Goal: Task Accomplishment & Management: Manage account settings

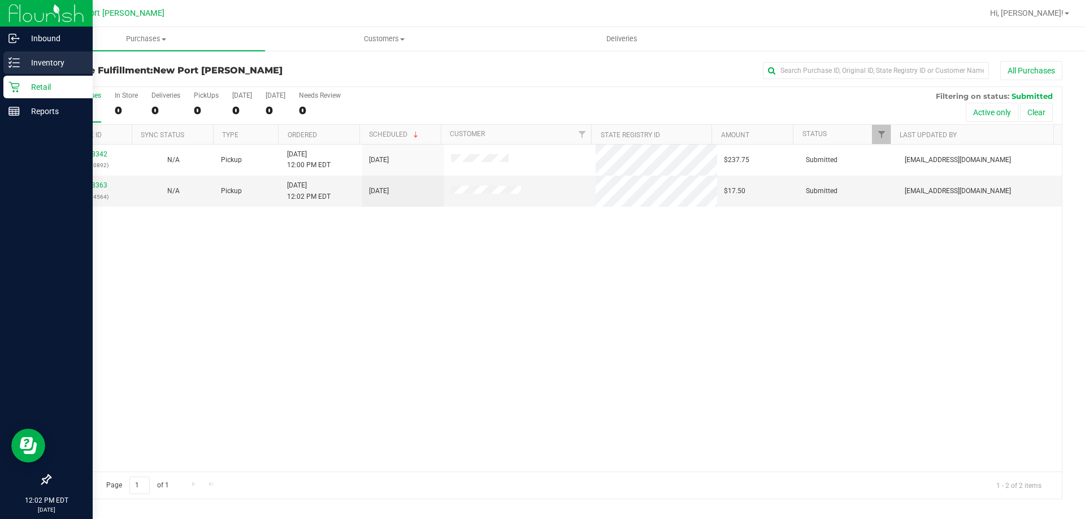
click at [21, 62] on p "Inventory" at bounding box center [54, 63] width 68 height 14
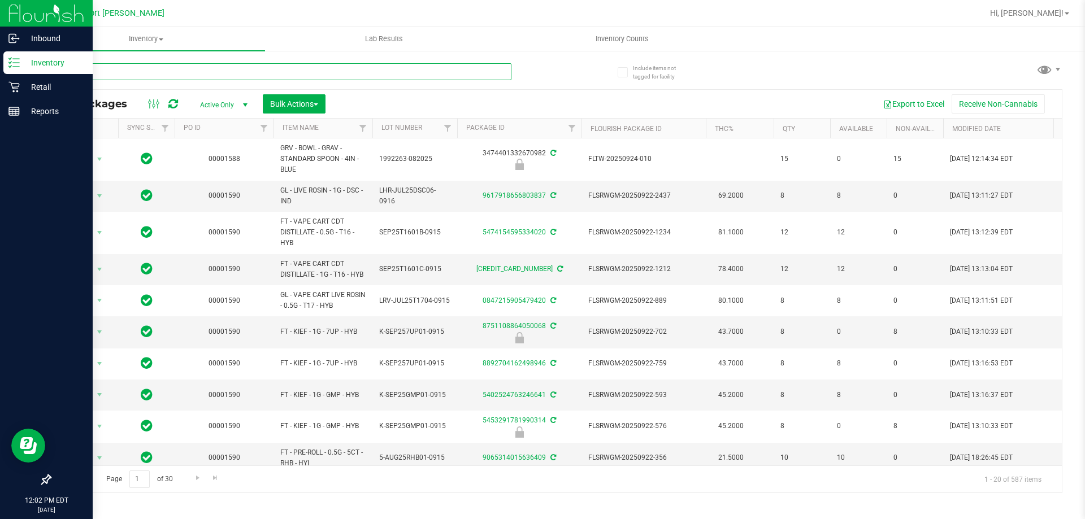
click at [93, 69] on input "text" at bounding box center [281, 71] width 462 height 17
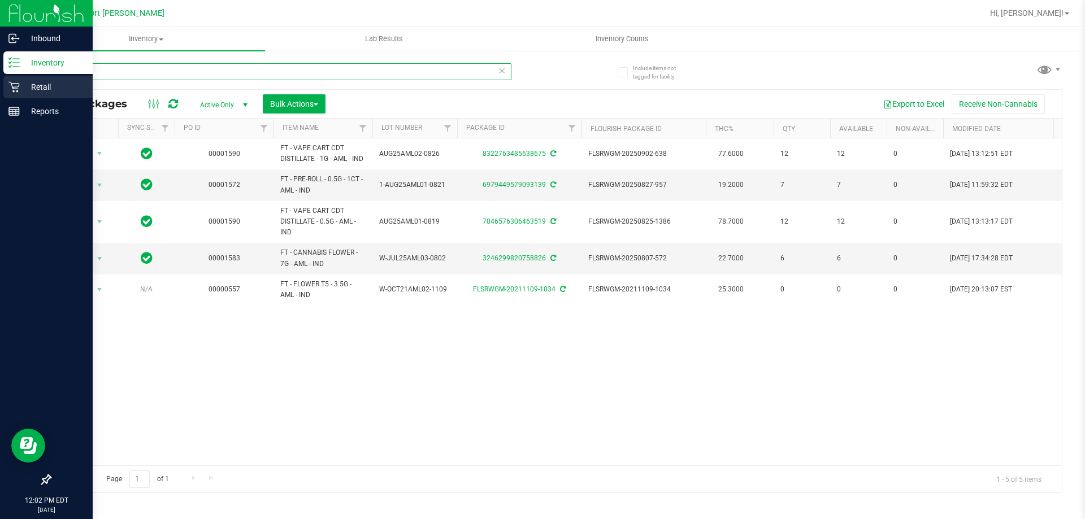
type input "aml"
click at [14, 81] on div "Retail" at bounding box center [47, 87] width 89 height 23
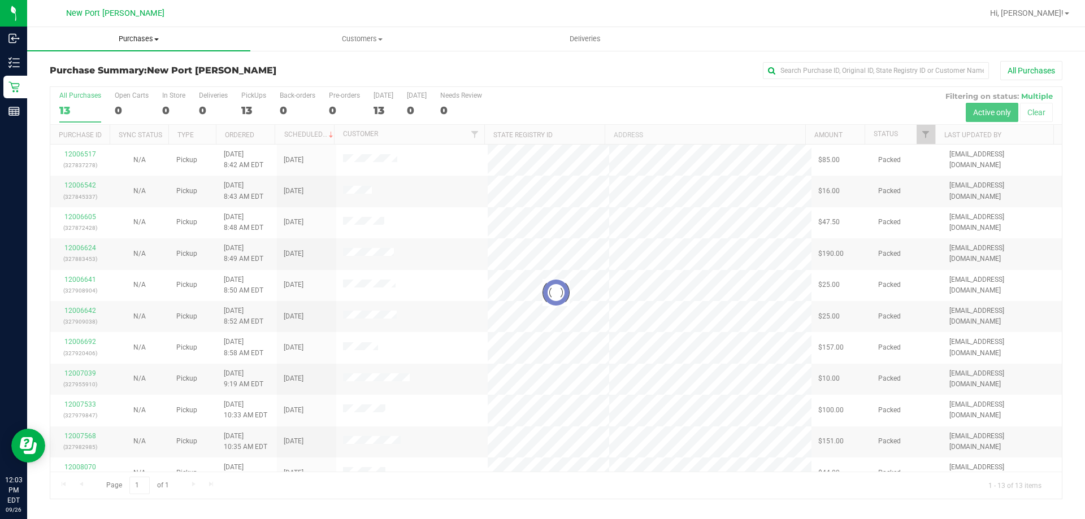
click at [142, 40] on span "Purchases" at bounding box center [138, 39] width 223 height 10
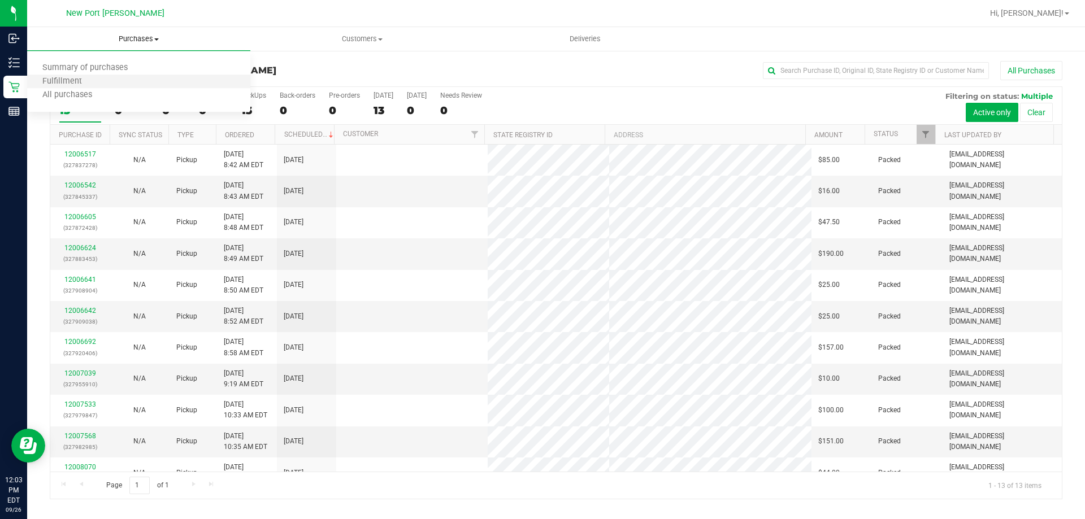
click at [126, 84] on li "Fulfillment" at bounding box center [138, 82] width 223 height 14
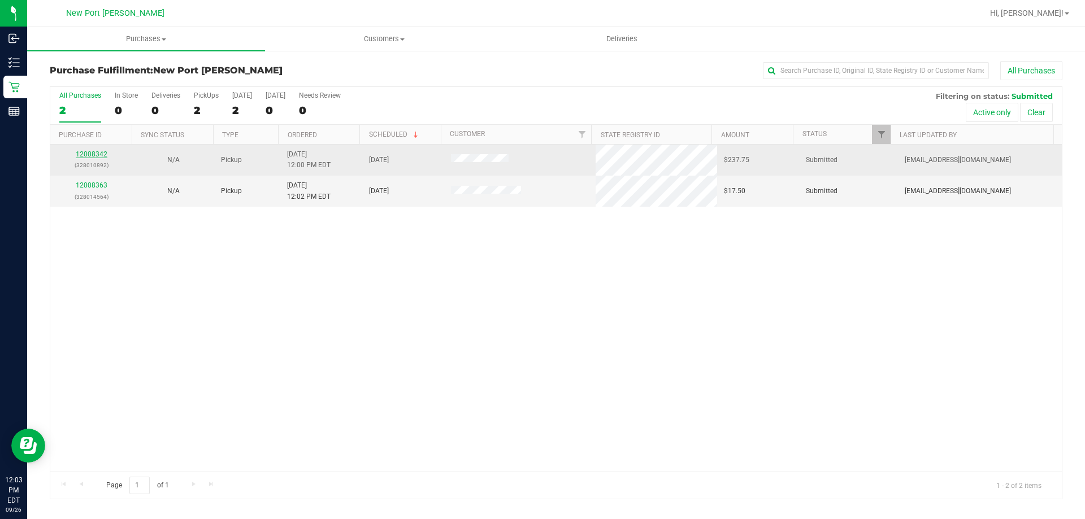
click at [96, 152] on link "12008342" at bounding box center [92, 154] width 32 height 8
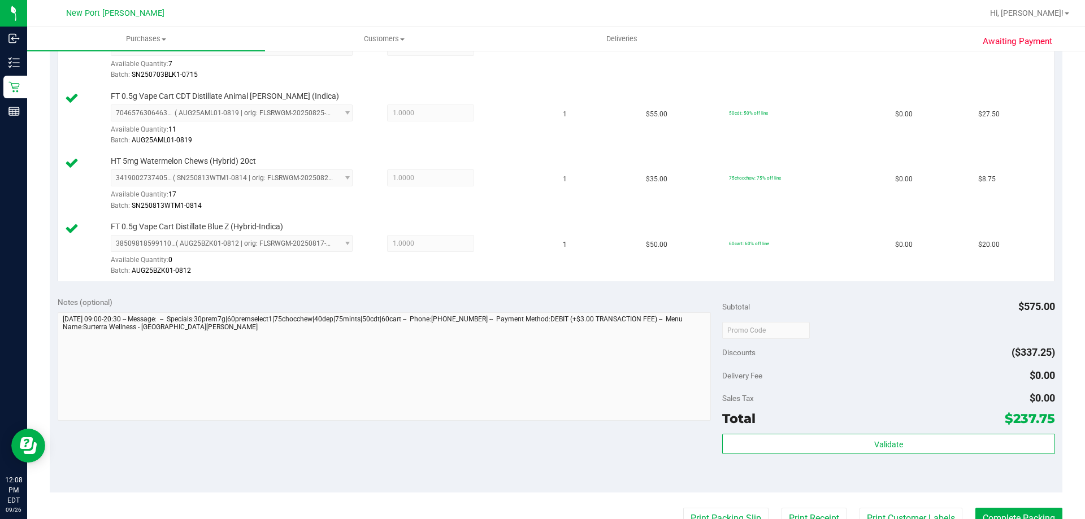
scroll to position [791, 0]
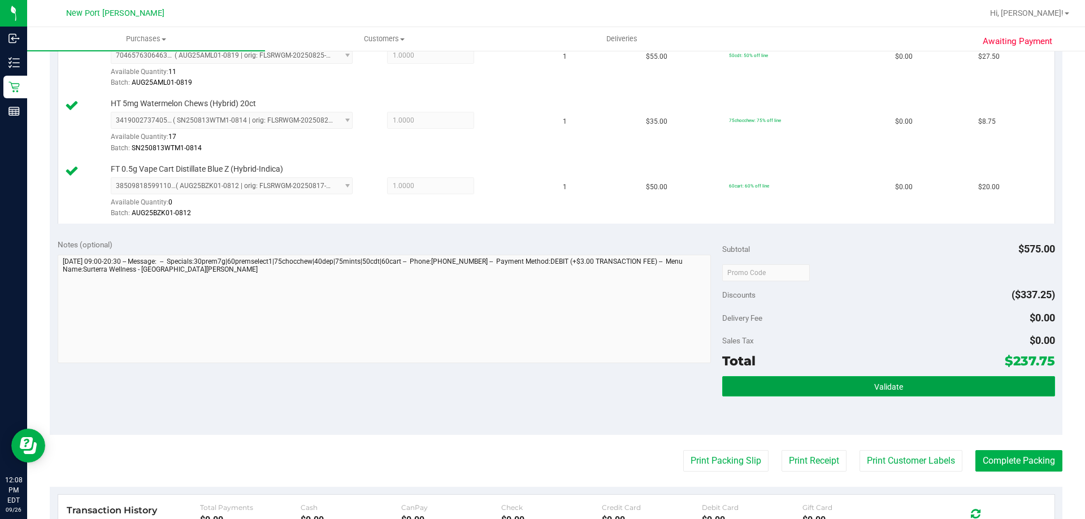
click at [845, 386] on button "Validate" at bounding box center [888, 386] width 332 height 20
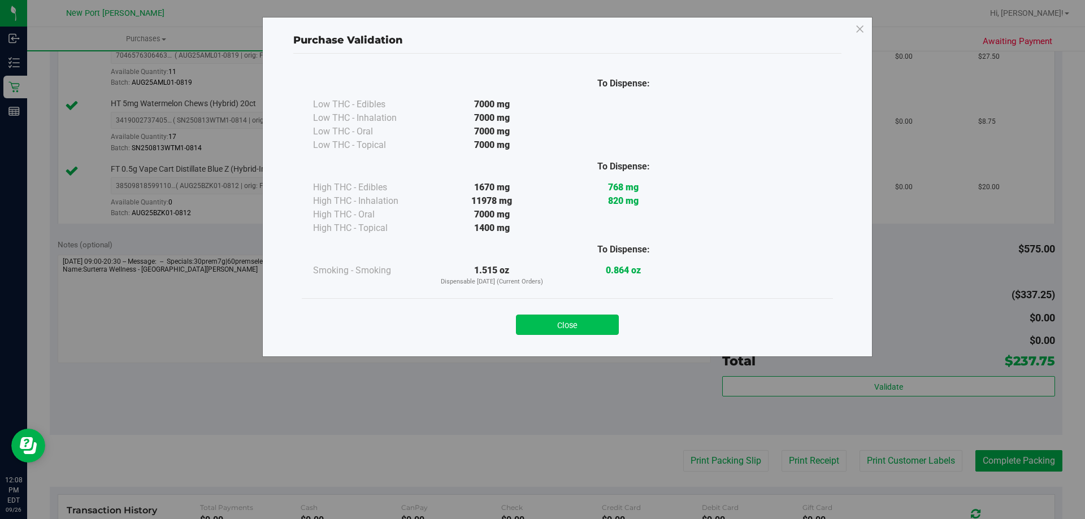
click at [576, 329] on button "Close" at bounding box center [567, 325] width 103 height 20
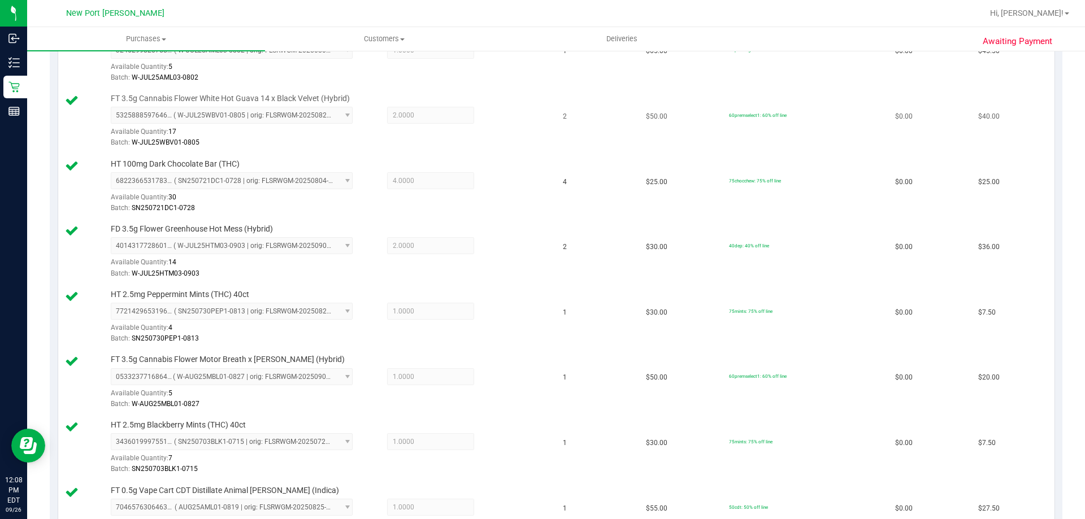
scroll to position [0, 0]
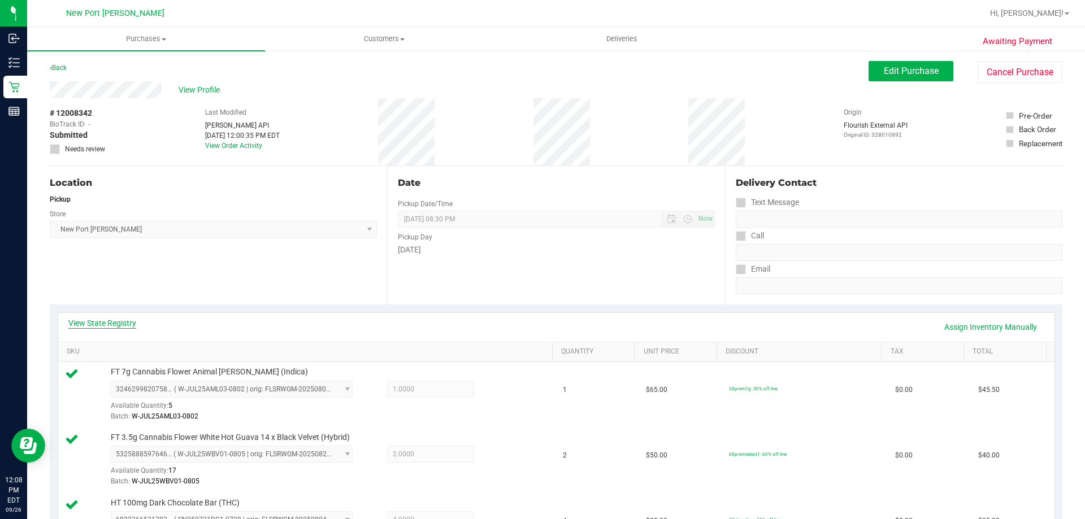
click at [108, 324] on link "View State Registry" at bounding box center [102, 322] width 68 height 11
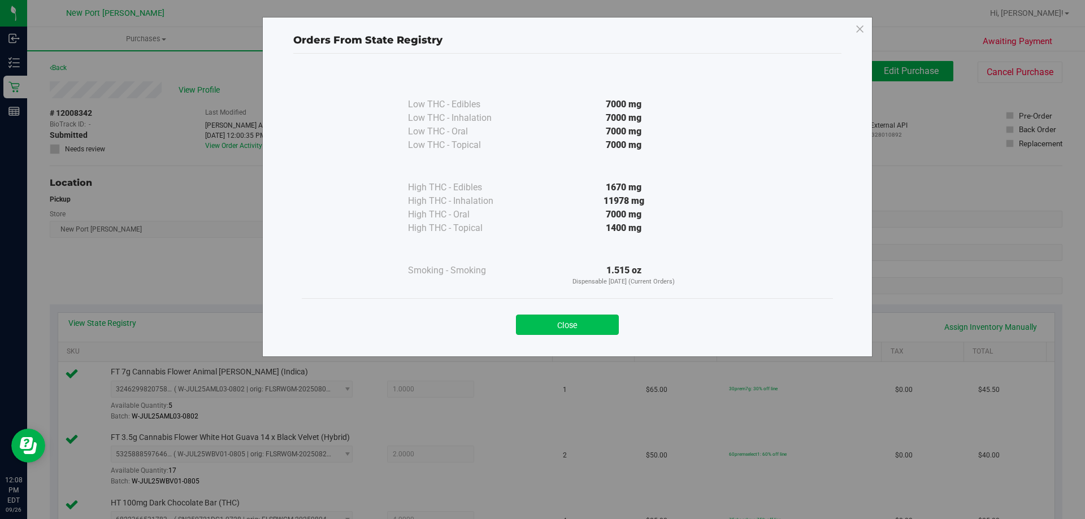
click at [565, 325] on button "Close" at bounding box center [567, 325] width 103 height 20
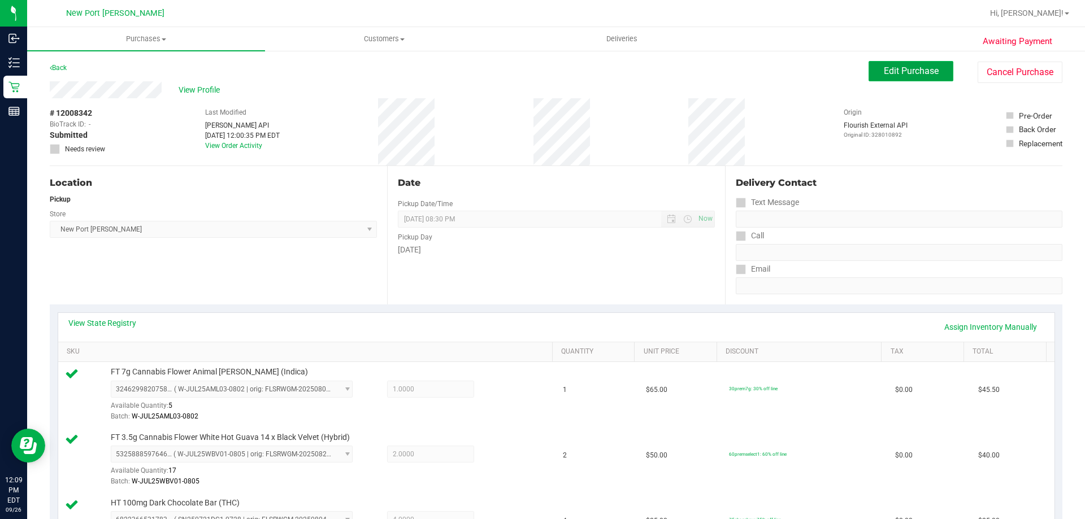
click at [899, 69] on span "Edit Purchase" at bounding box center [910, 71] width 55 height 11
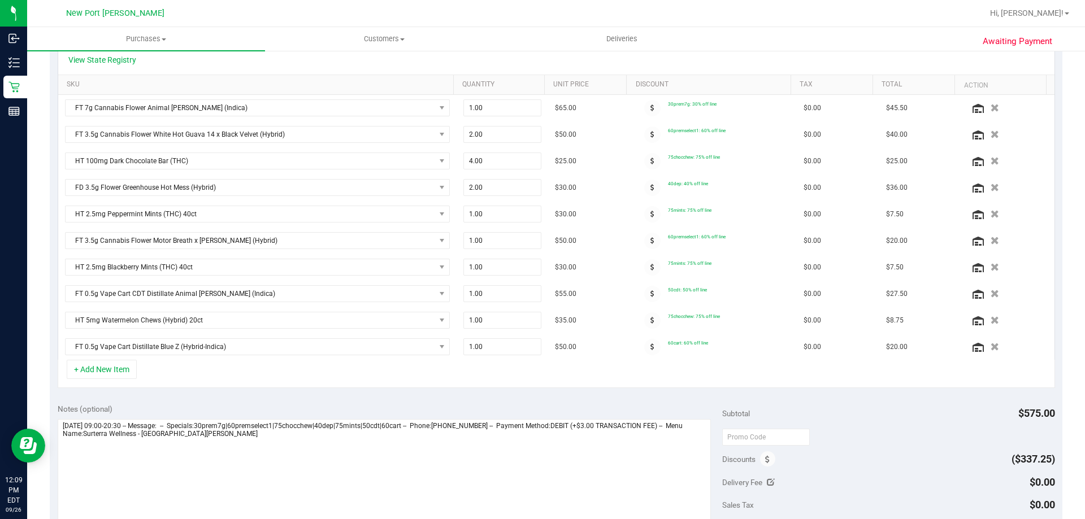
scroll to position [339, 0]
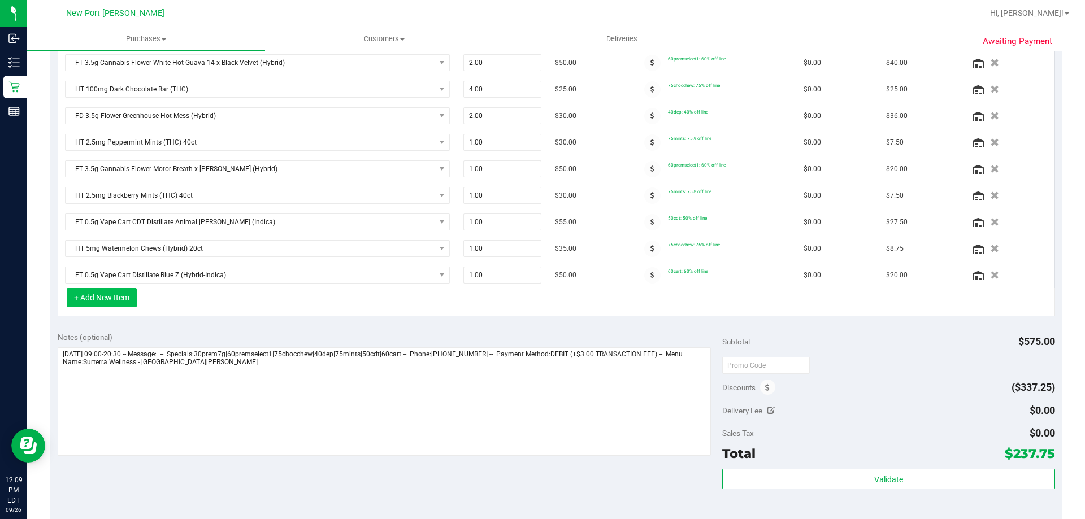
click at [129, 299] on button "+ Add New Item" at bounding box center [102, 297] width 70 height 19
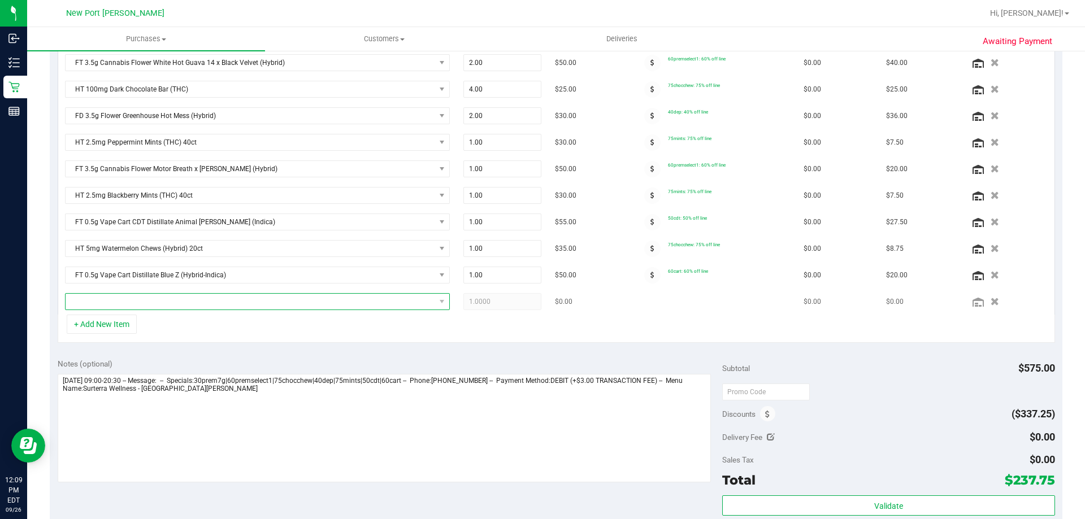
click at [167, 303] on span "NO DATA FOUND" at bounding box center [250, 302] width 369 height 16
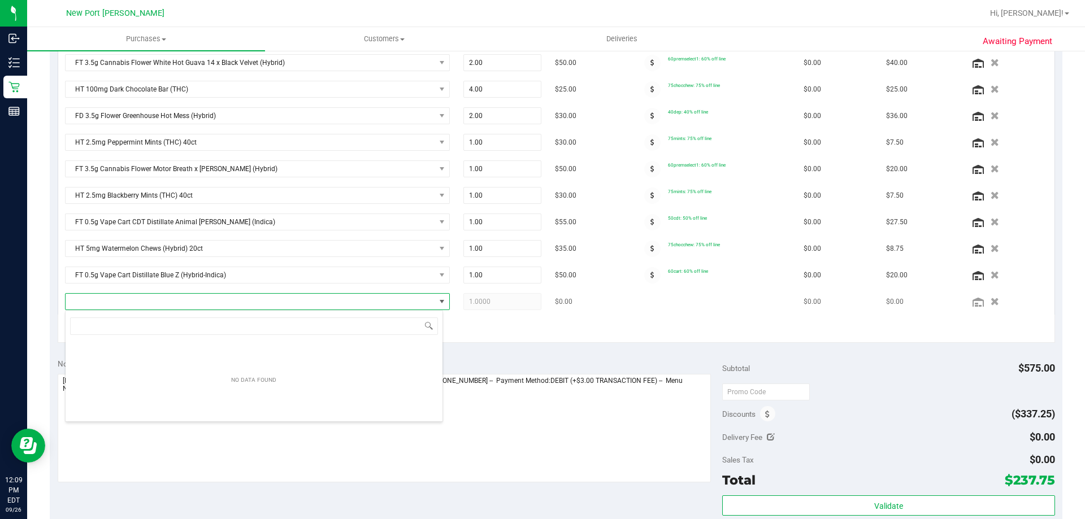
scroll to position [17, 375]
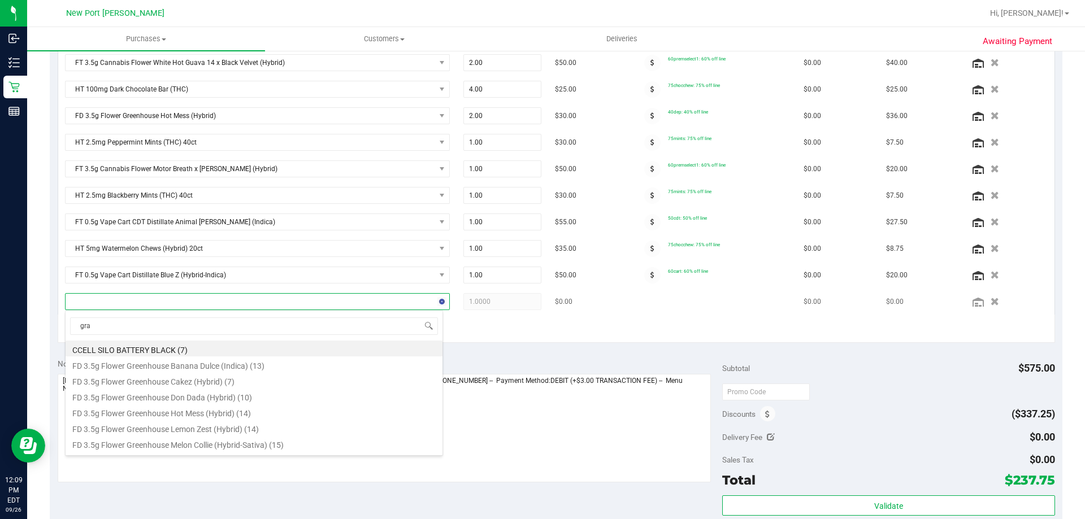
type input "grav"
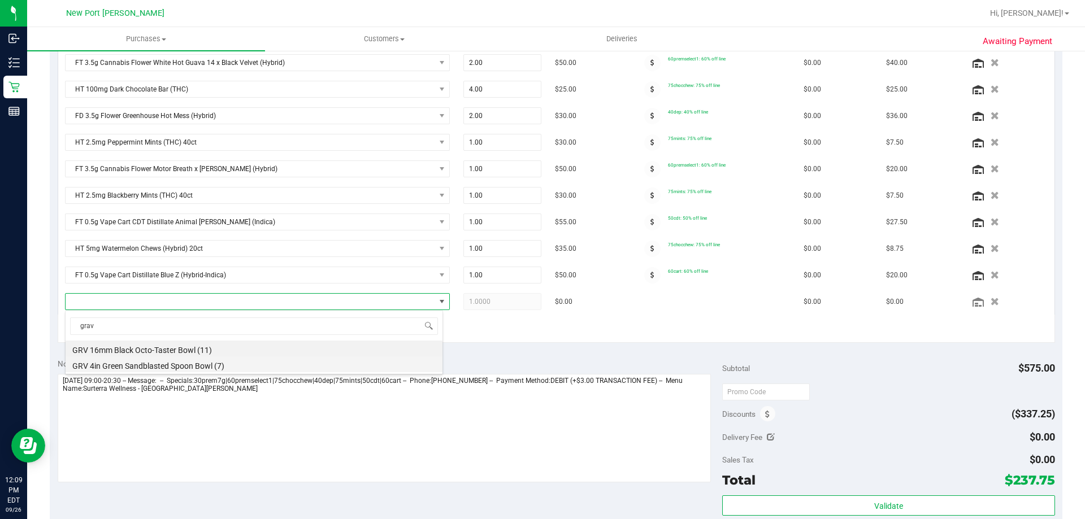
click at [188, 365] on li "GRV 4in Green Sandblasted Spoon Bowl (7)" at bounding box center [254, 364] width 377 height 16
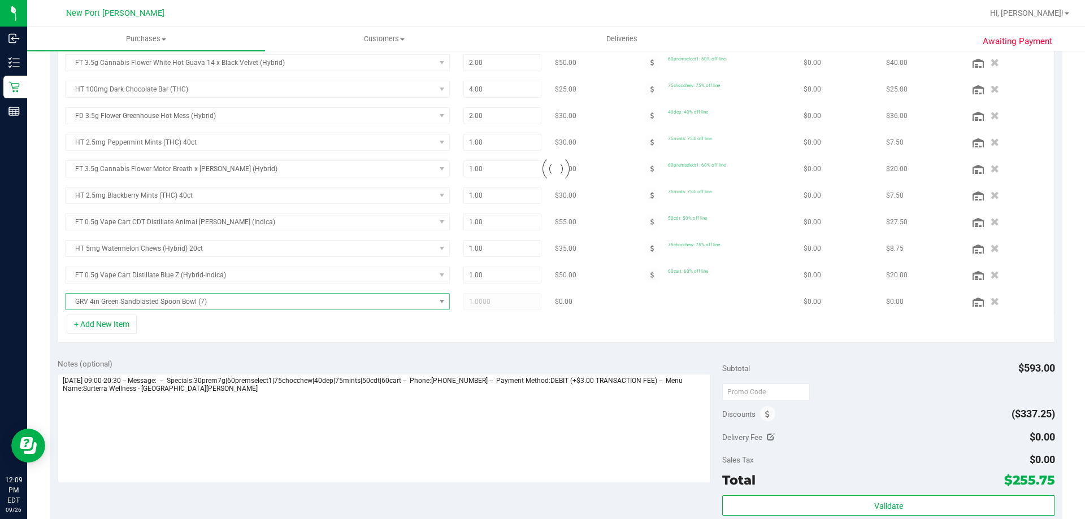
scroll to position [321, 0]
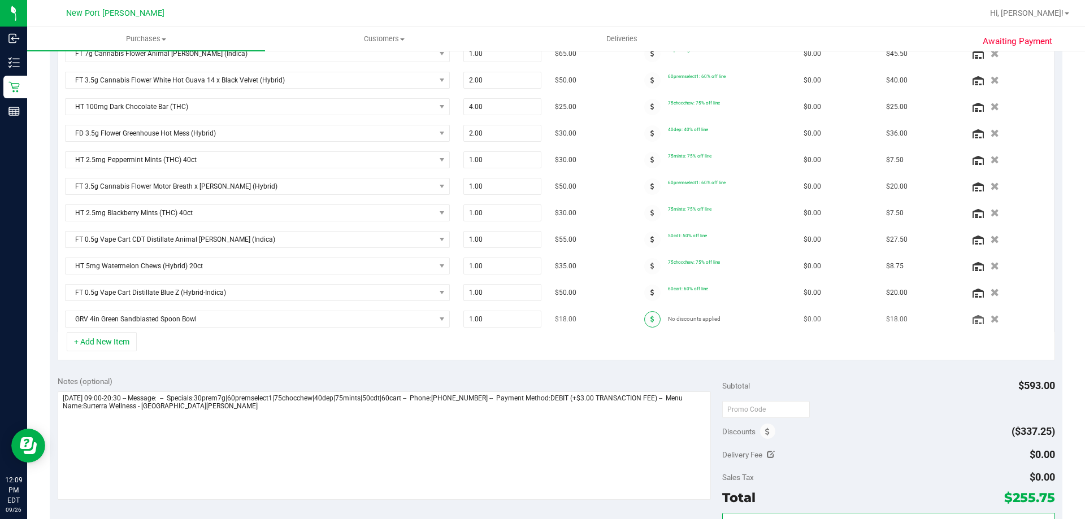
click at [650, 320] on icon at bounding box center [652, 319] width 4 height 7
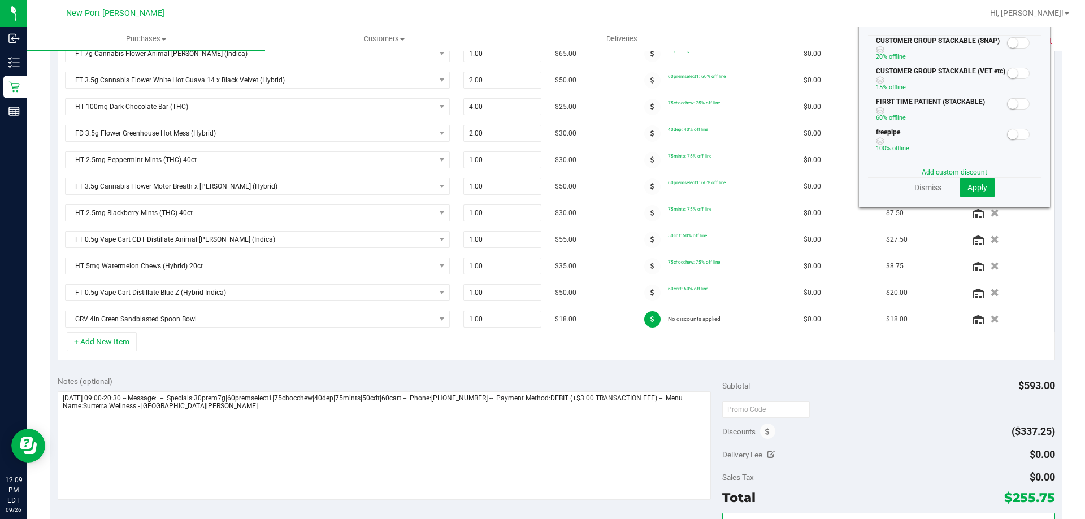
click at [1018, 134] on span at bounding box center [1018, 134] width 23 height 11
click at [969, 189] on span "Apply" at bounding box center [977, 187] width 20 height 9
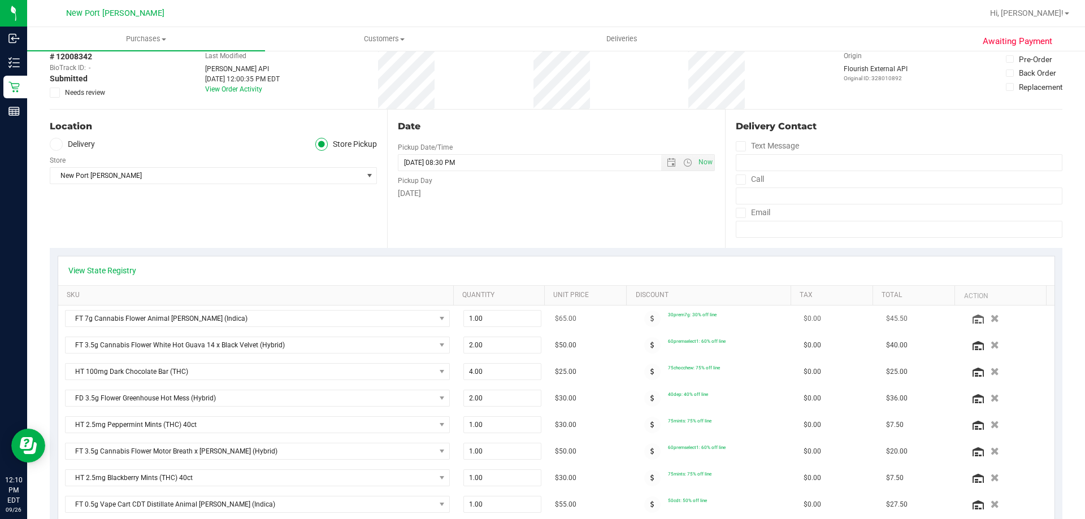
scroll to position [0, 0]
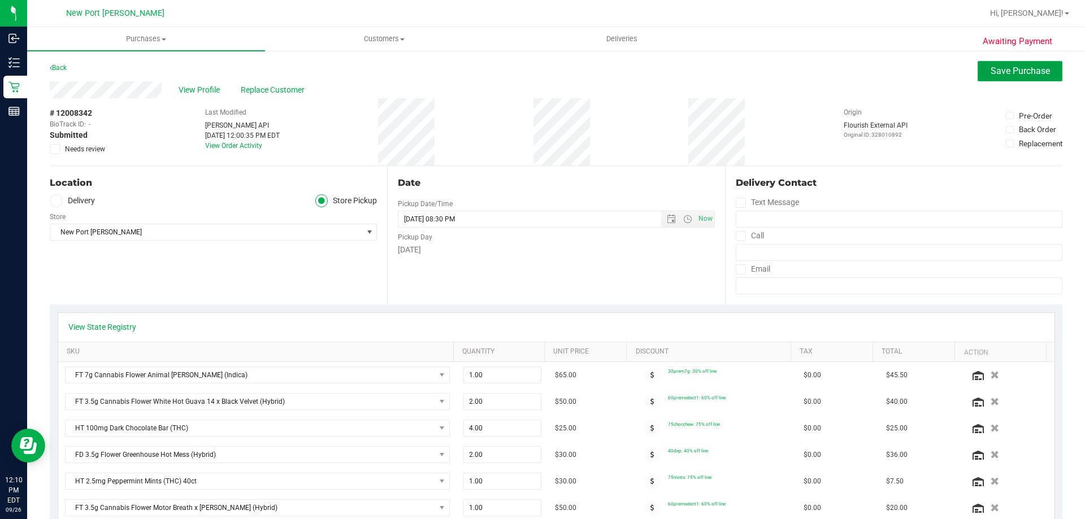
click at [990, 73] on span "Save Purchase" at bounding box center [1019, 71] width 59 height 11
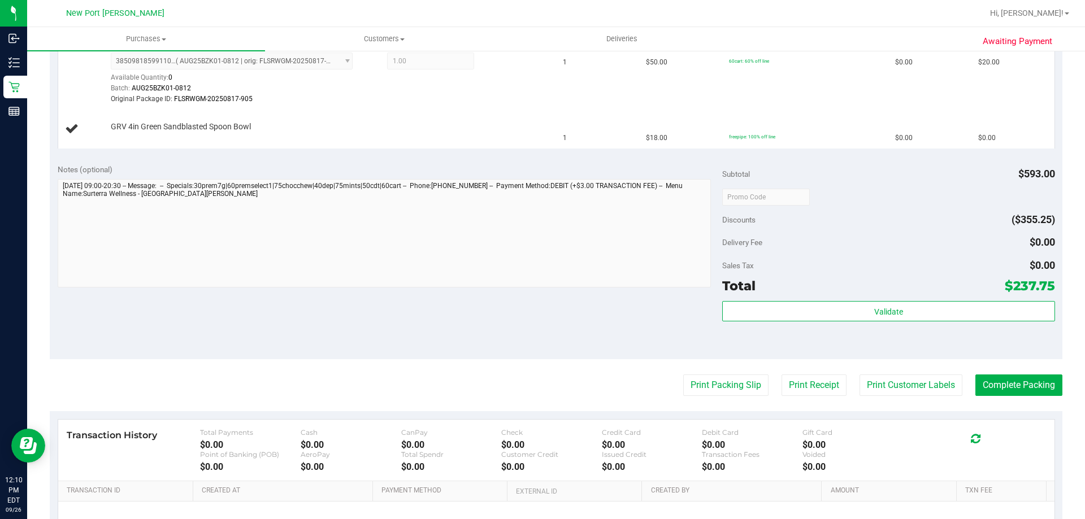
scroll to position [1017, 0]
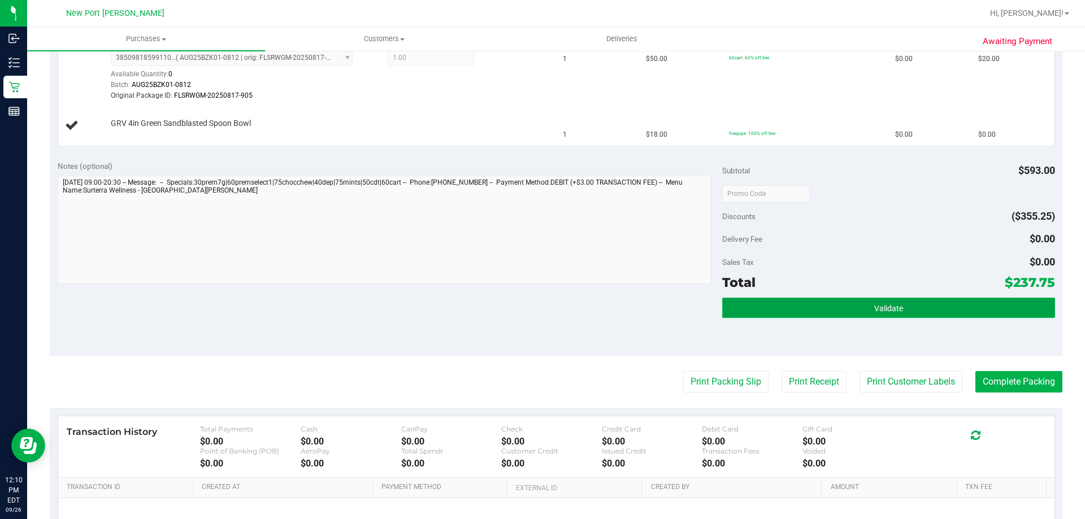
click at [874, 309] on span "Validate" at bounding box center [888, 308] width 29 height 9
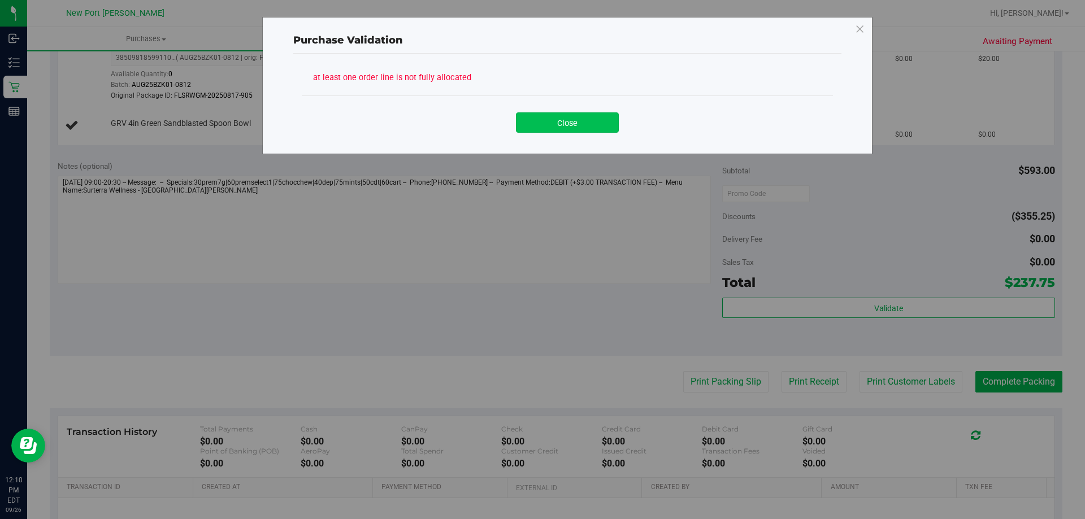
click at [584, 122] on button "Close" at bounding box center [567, 122] width 103 height 20
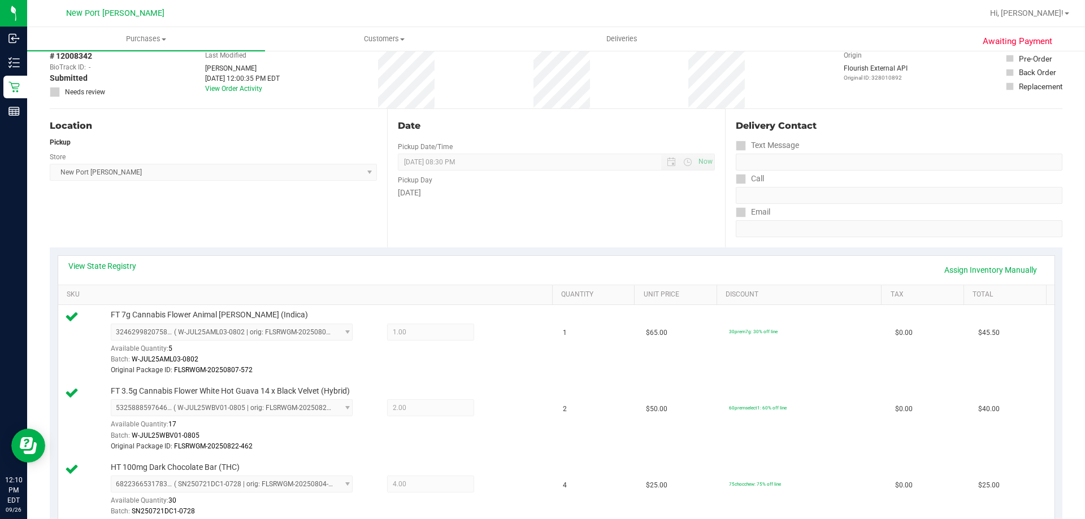
scroll to position [56, 0]
click at [987, 271] on link "Assign Inventory Manually" at bounding box center [990, 270] width 107 height 19
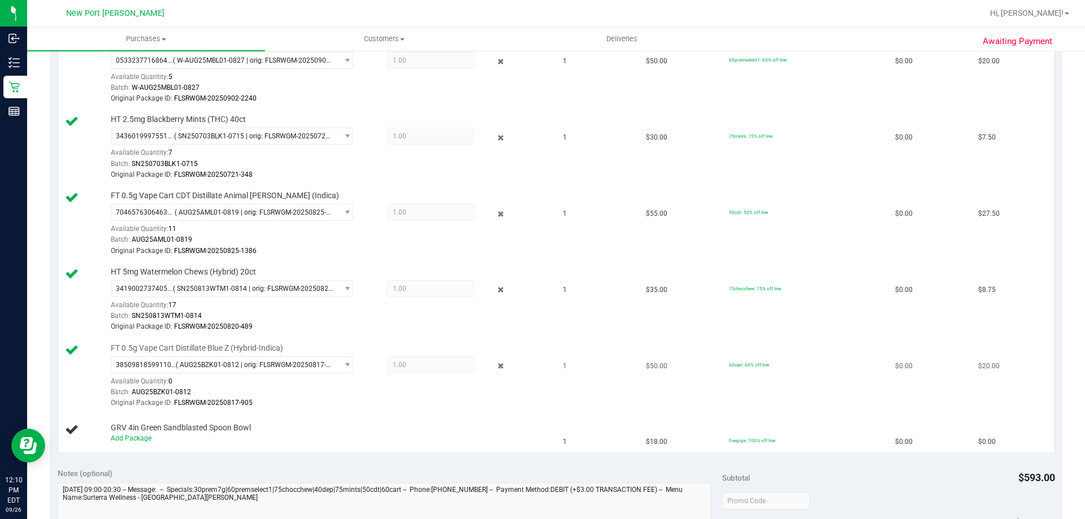
scroll to position [847, 0]
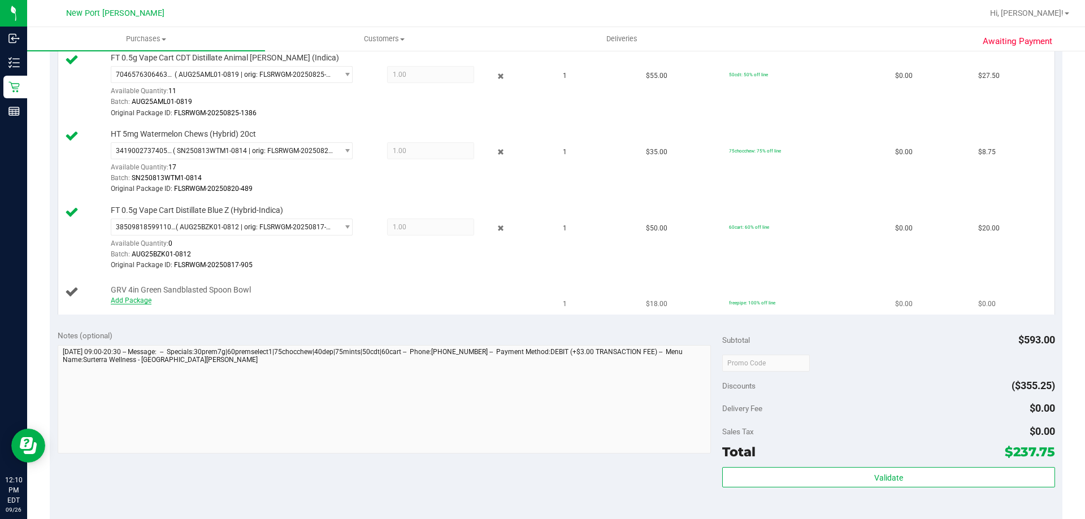
click at [129, 301] on link "Add Package" at bounding box center [131, 301] width 41 height 8
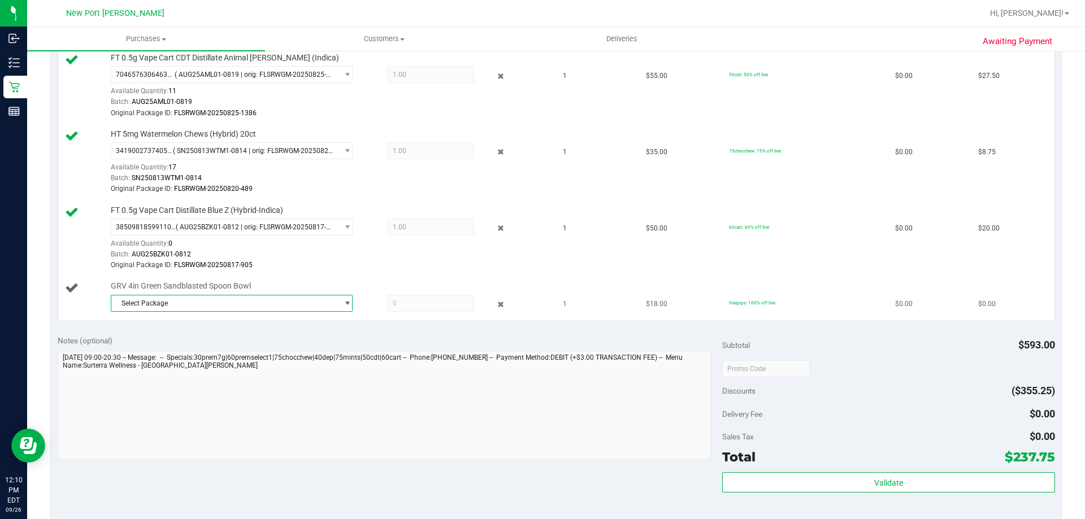
click at [343, 302] on span "select" at bounding box center [347, 303] width 8 height 9
click at [312, 346] on span "( 1992265-082025 | orig: FLTW-20250917-008 )" at bounding box center [267, 350] width 145 height 8
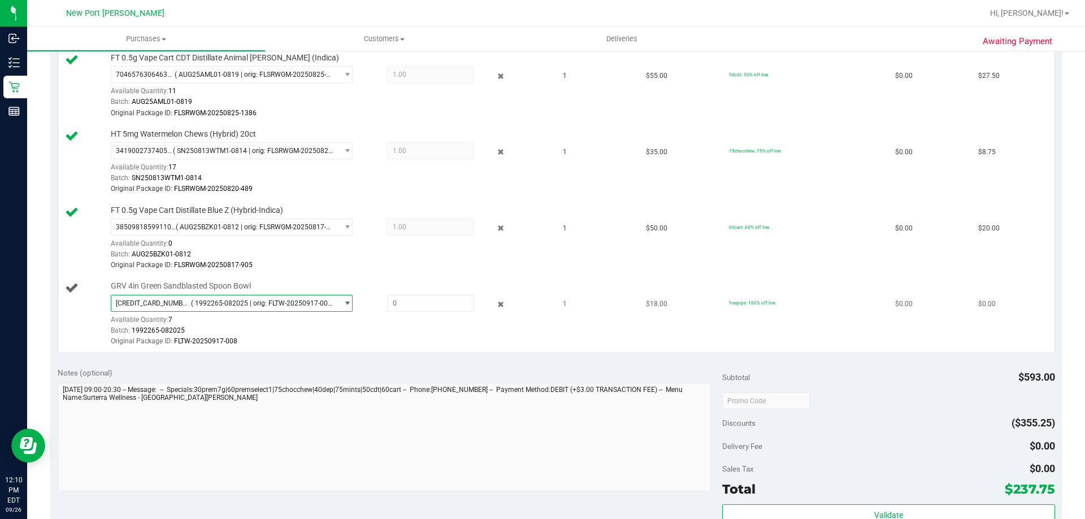
click at [333, 350] on td "GRV 4in Green Sandblasted Spoon Bowl [CREDIT_CARD_NUMBER] ( 1992265-082025 | or…" at bounding box center [307, 314] width 498 height 76
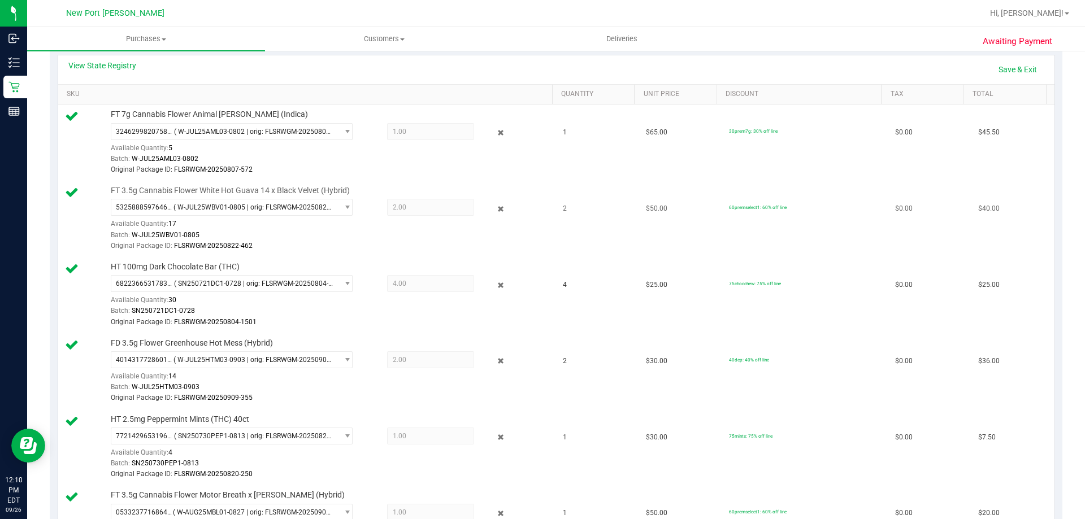
scroll to position [56, 0]
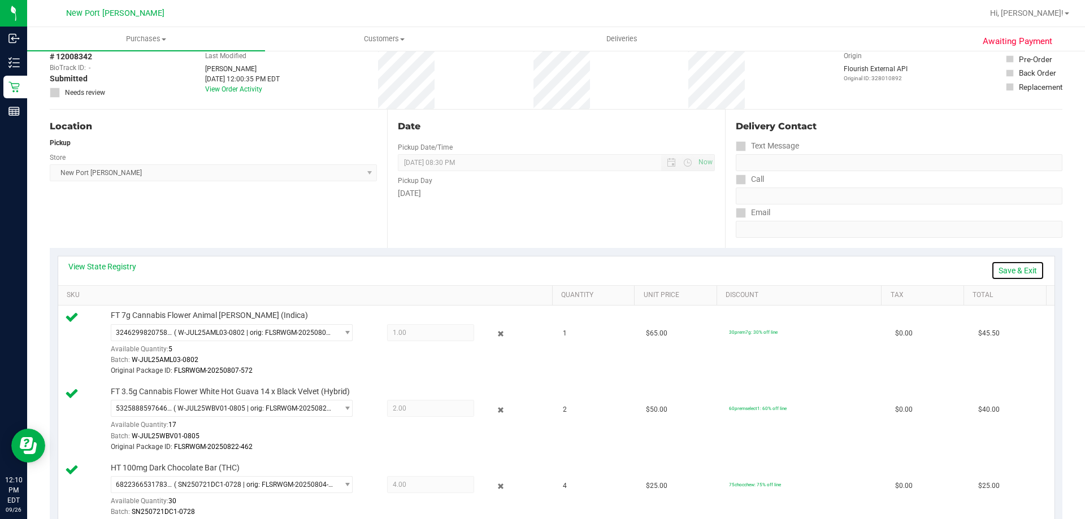
click at [1004, 272] on link "Save & Exit" at bounding box center [1017, 270] width 53 height 19
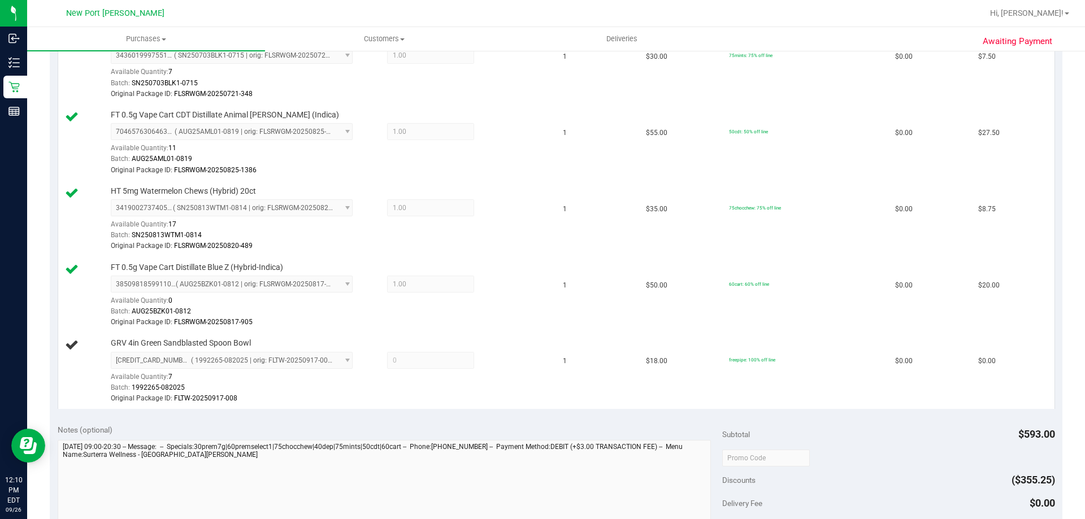
scroll to position [791, 0]
click at [407, 363] on span at bounding box center [430, 359] width 87 height 17
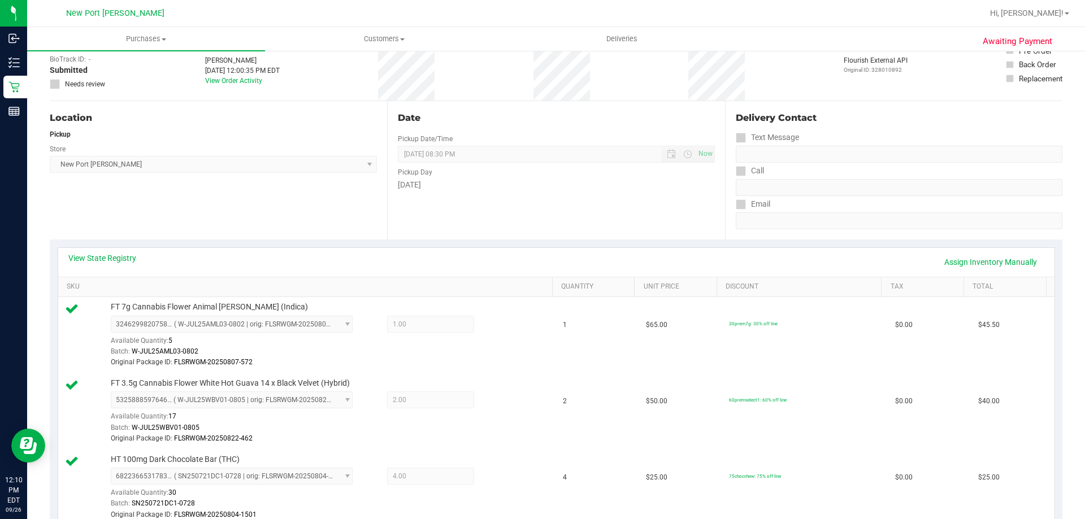
scroll to position [56, 0]
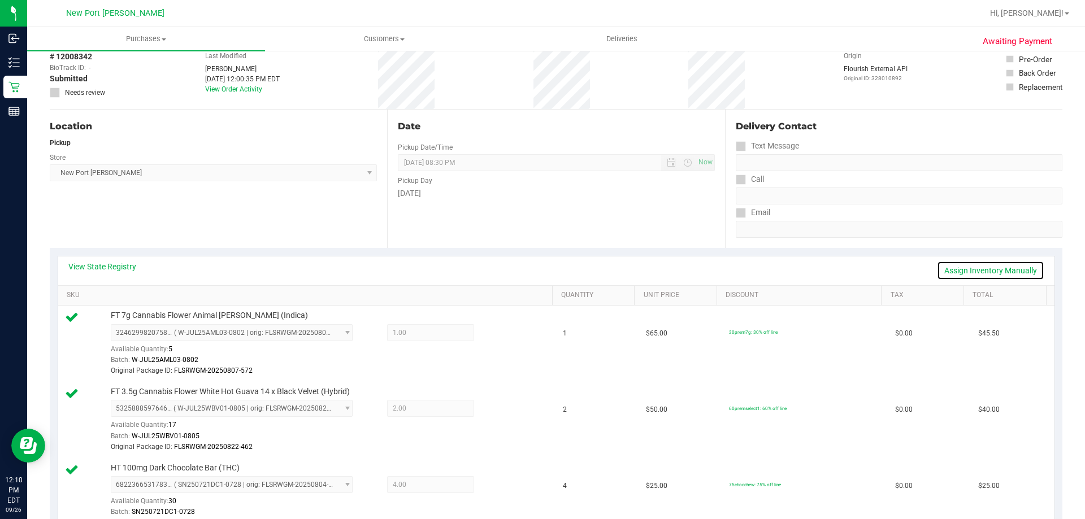
click at [952, 267] on link "Assign Inventory Manually" at bounding box center [990, 270] width 107 height 19
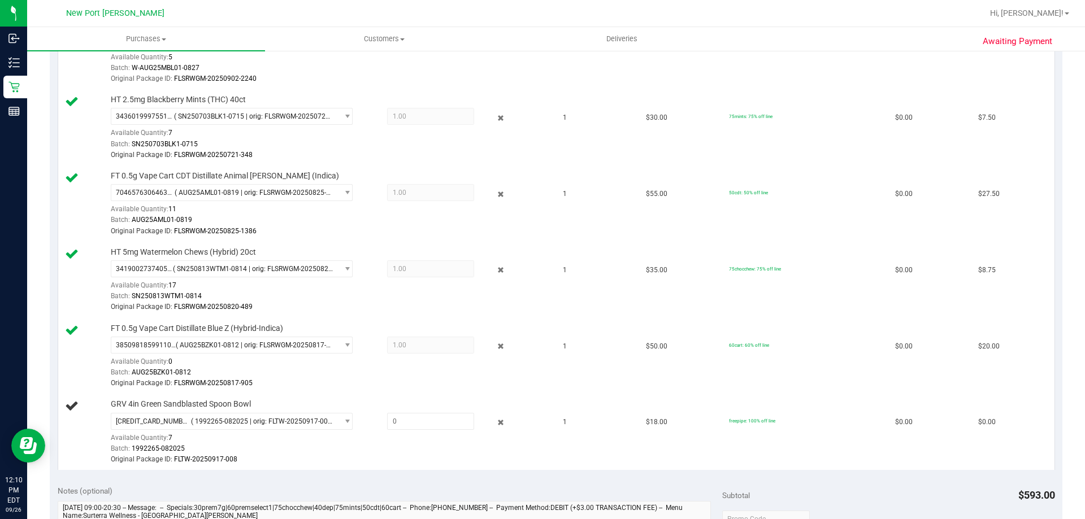
scroll to position [734, 0]
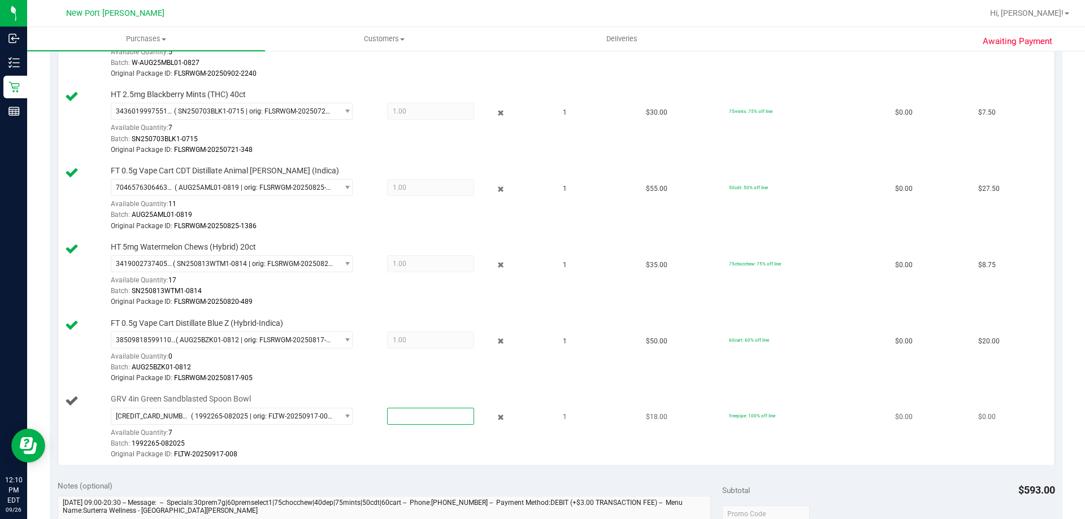
click at [387, 420] on span at bounding box center [430, 416] width 87 height 17
type input "1"
type input "1.0000"
click at [416, 459] on div "Original Package ID: FLTW-20250917-008" at bounding box center [329, 454] width 436 height 11
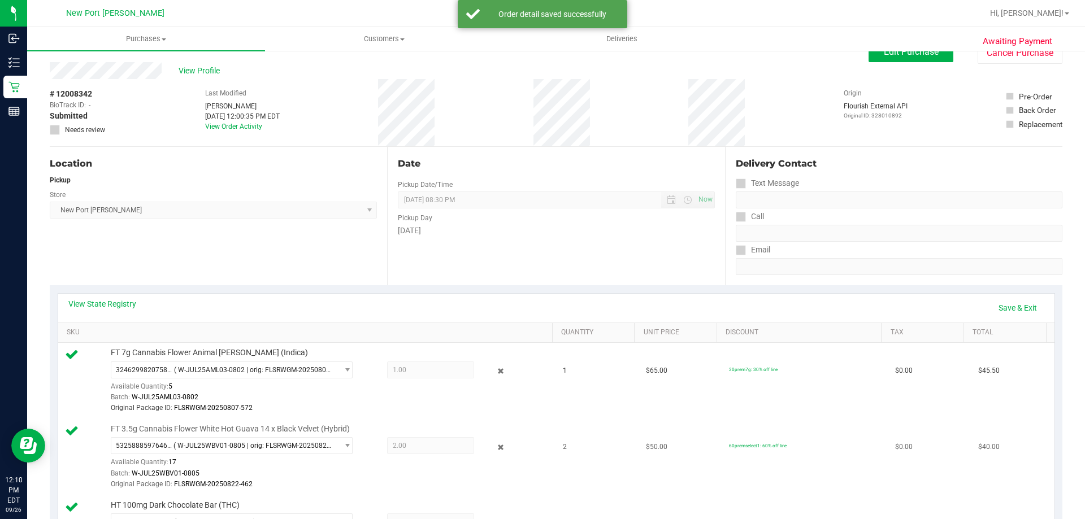
scroll to position [0, 0]
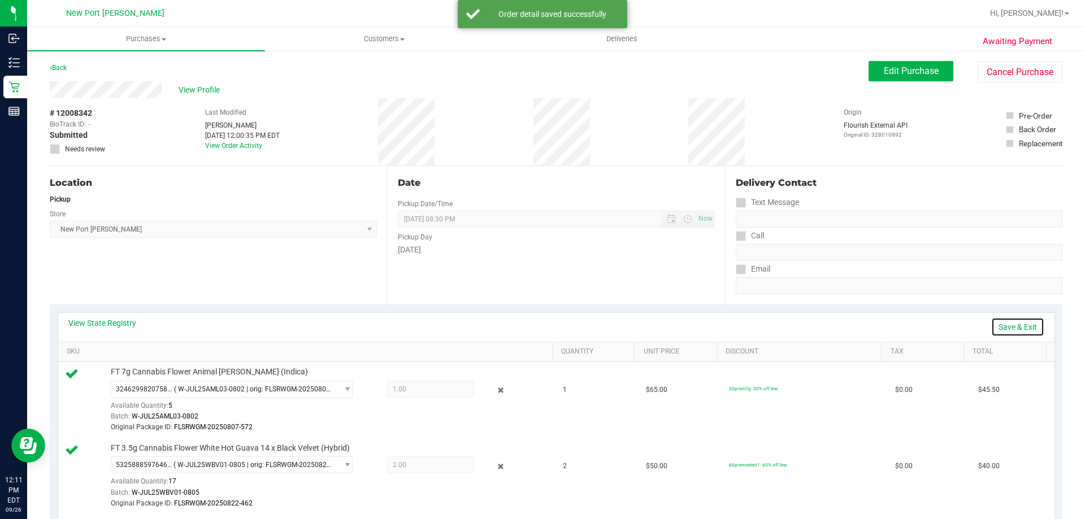
click at [1002, 327] on link "Save & Exit" at bounding box center [1017, 326] width 53 height 19
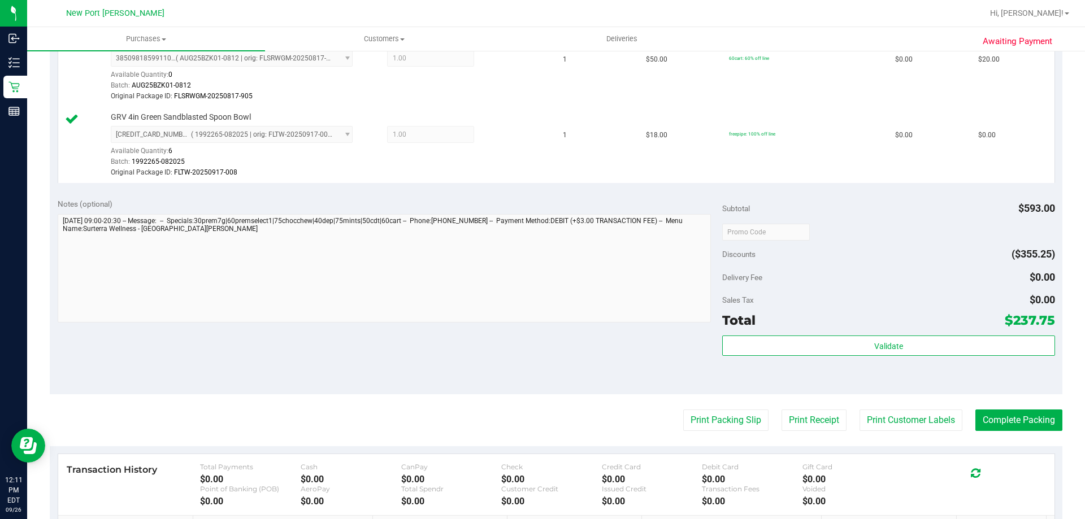
scroll to position [1017, 0]
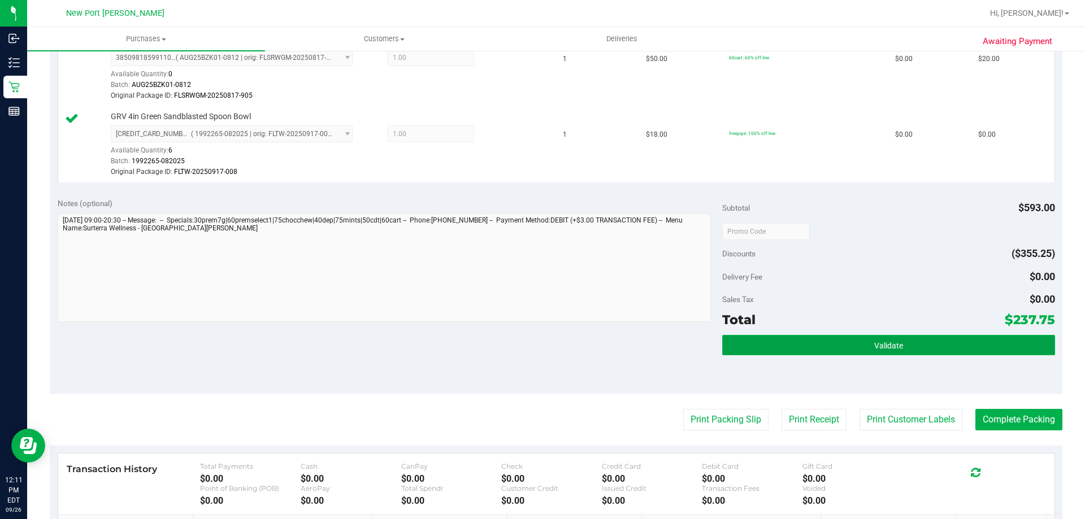
click at [877, 351] on button "Validate" at bounding box center [888, 345] width 332 height 20
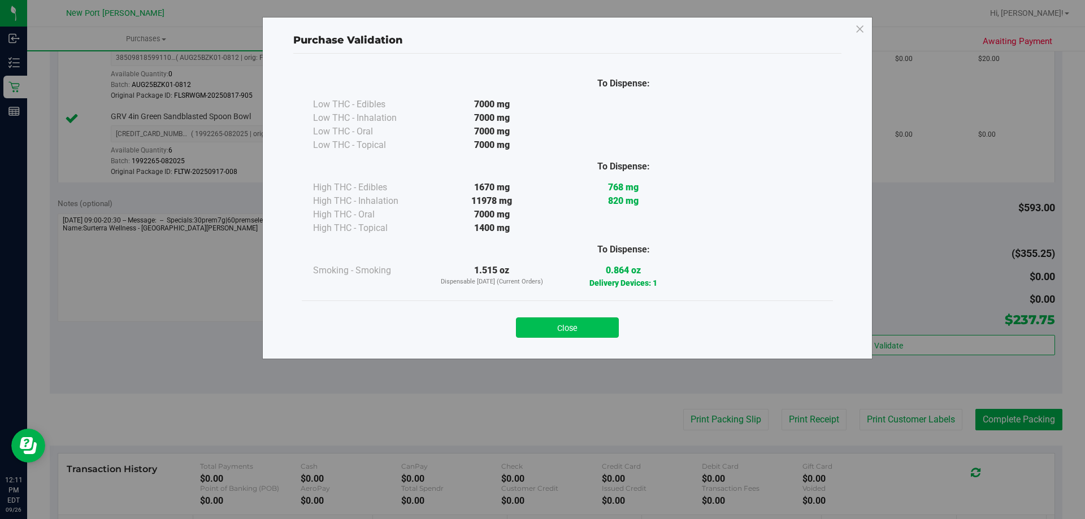
click at [590, 329] on button "Close" at bounding box center [567, 327] width 103 height 20
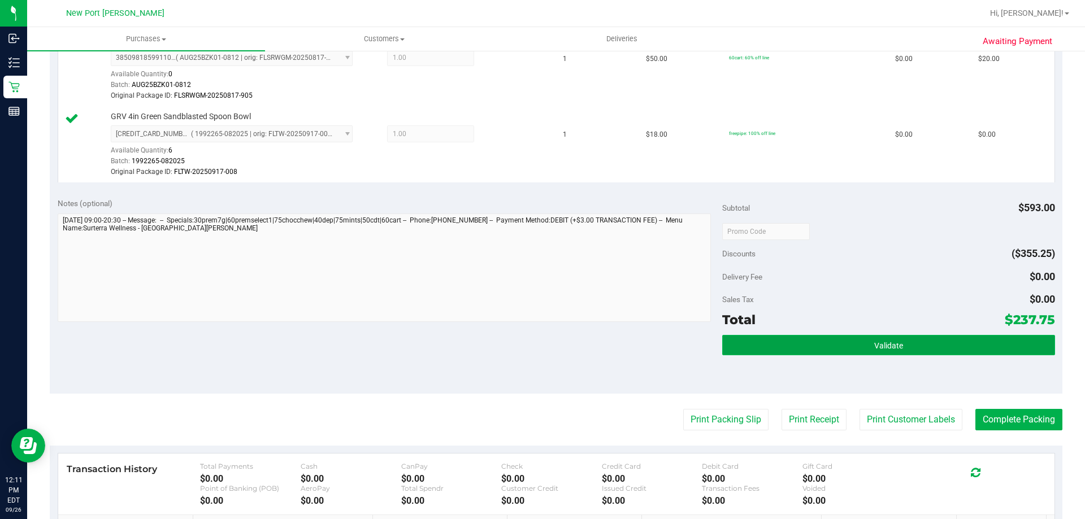
click at [858, 343] on button "Validate" at bounding box center [888, 345] width 332 height 20
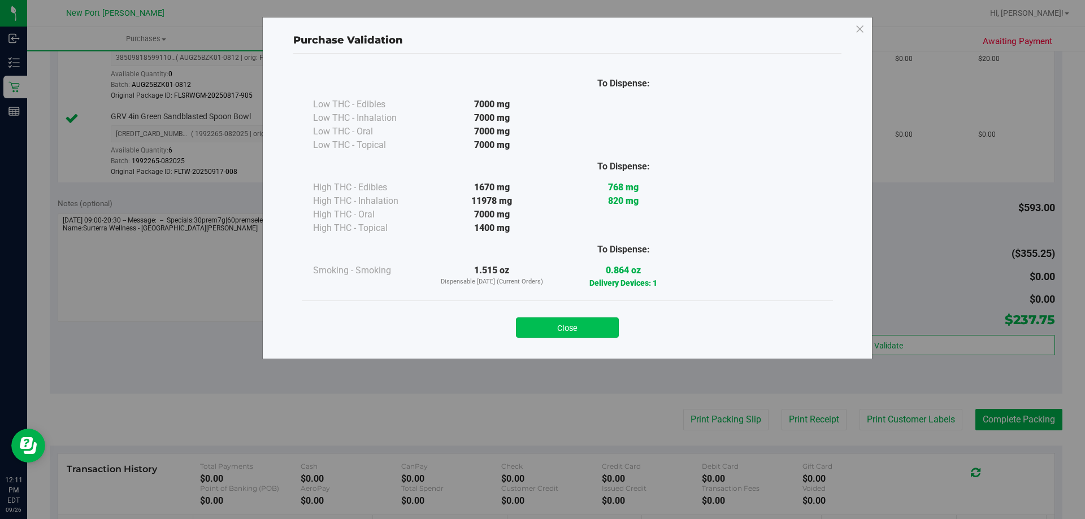
click at [575, 317] on button "Close" at bounding box center [567, 327] width 103 height 20
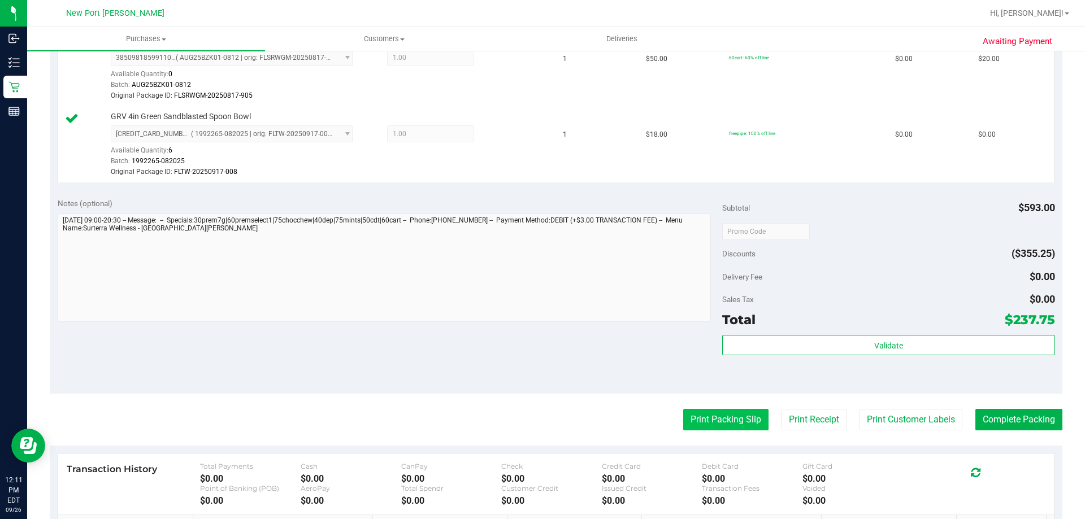
click at [718, 421] on button "Print Packing Slip" at bounding box center [725, 419] width 85 height 21
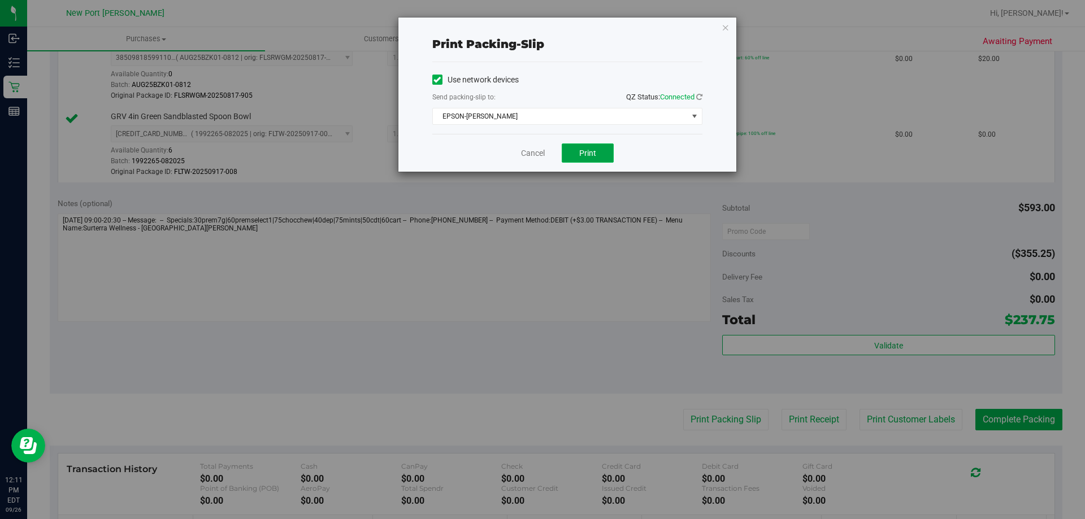
click at [595, 149] on span "Print" at bounding box center [587, 153] width 17 height 9
drag, startPoint x: 532, startPoint y: 151, endPoint x: 533, endPoint y: 164, distance: 13.6
click at [532, 150] on link "Cancel" at bounding box center [533, 153] width 24 height 12
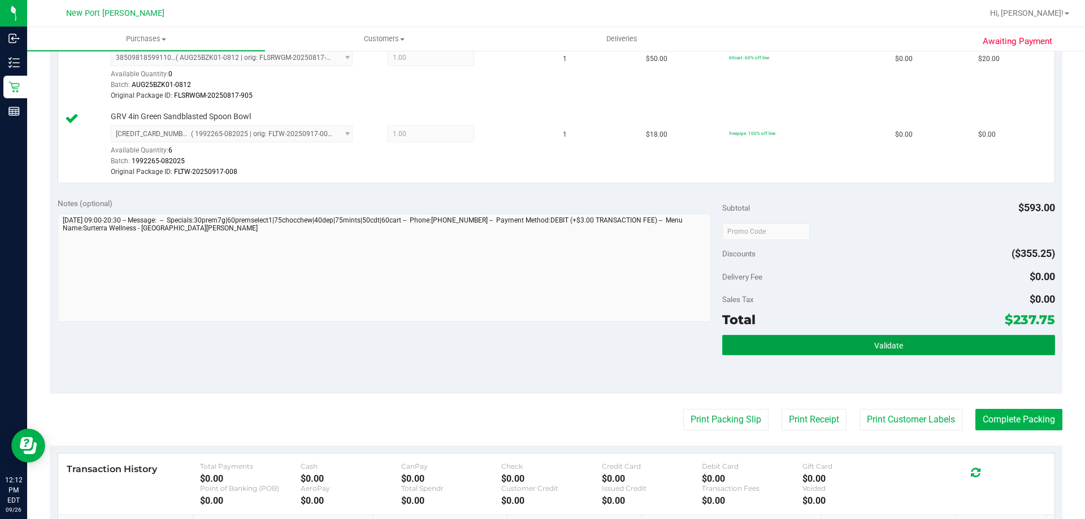
click at [795, 349] on button "Validate" at bounding box center [888, 345] width 332 height 20
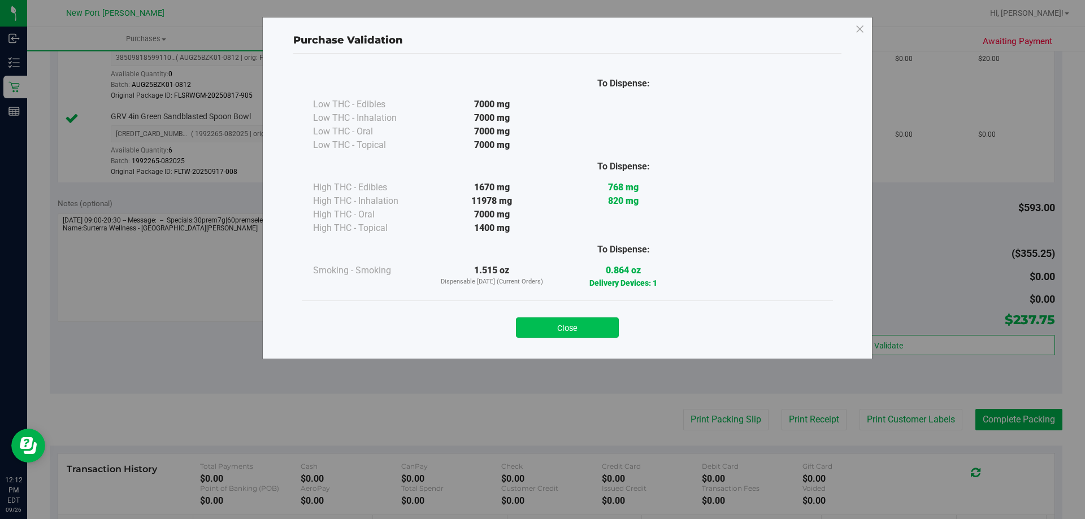
click at [569, 322] on button "Close" at bounding box center [567, 327] width 103 height 20
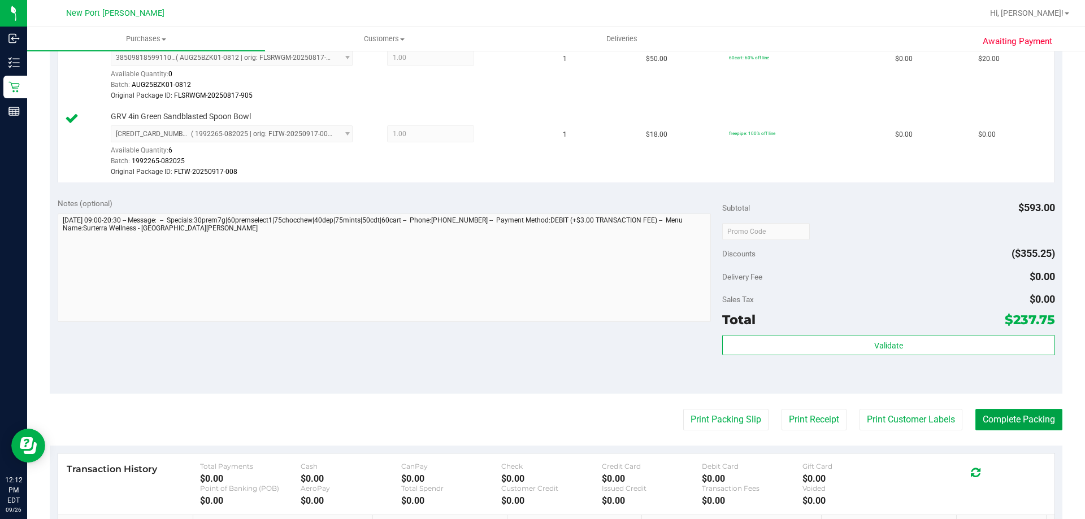
click at [1012, 416] on button "Complete Packing" at bounding box center [1018, 419] width 87 height 21
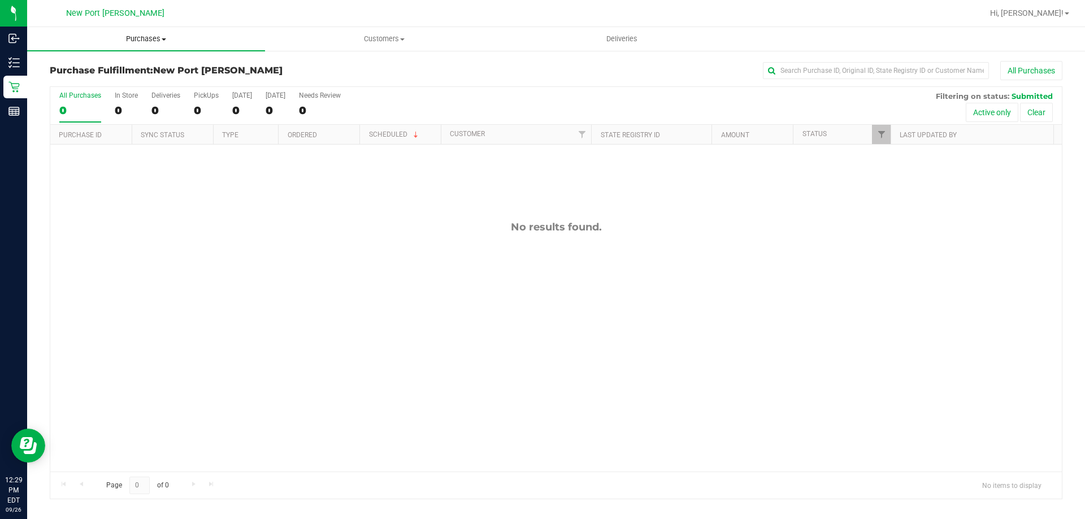
click at [142, 40] on span "Purchases" at bounding box center [146, 39] width 238 height 10
click at [127, 79] on li "Fulfillment" at bounding box center [146, 82] width 238 height 14
